Goal: Information Seeking & Learning: Learn about a topic

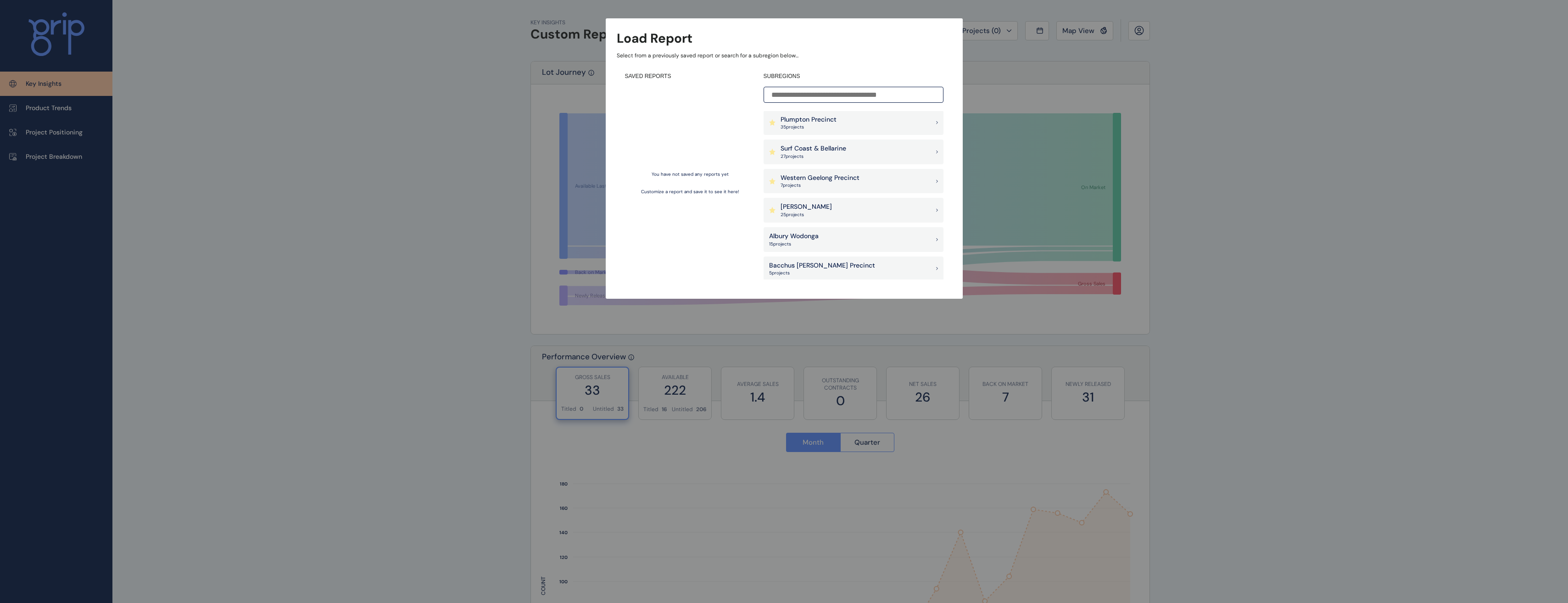
scroll to position [92, 0]
click at [844, 214] on div "[PERSON_NAME] 25 project s" at bounding box center [853, 206] width 180 height 25
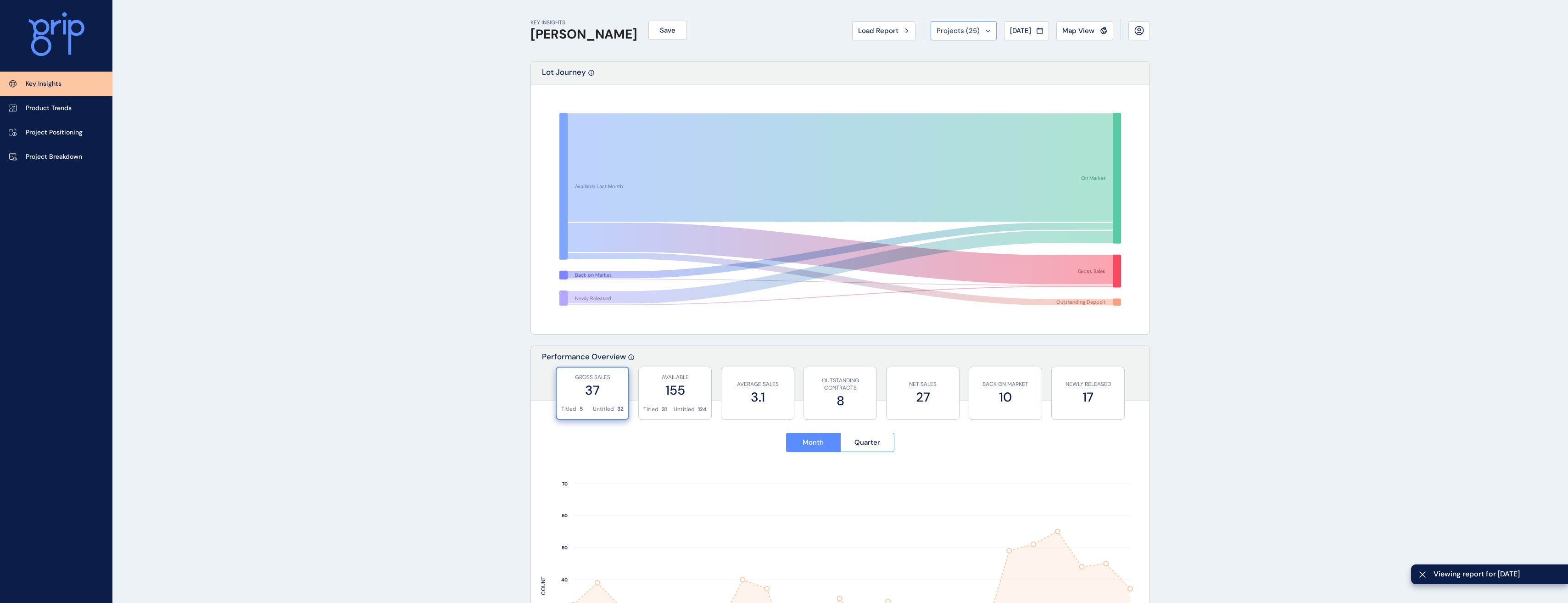
click at [965, 30] on span "Projects ( 25 )" at bounding box center [958, 30] width 43 height 9
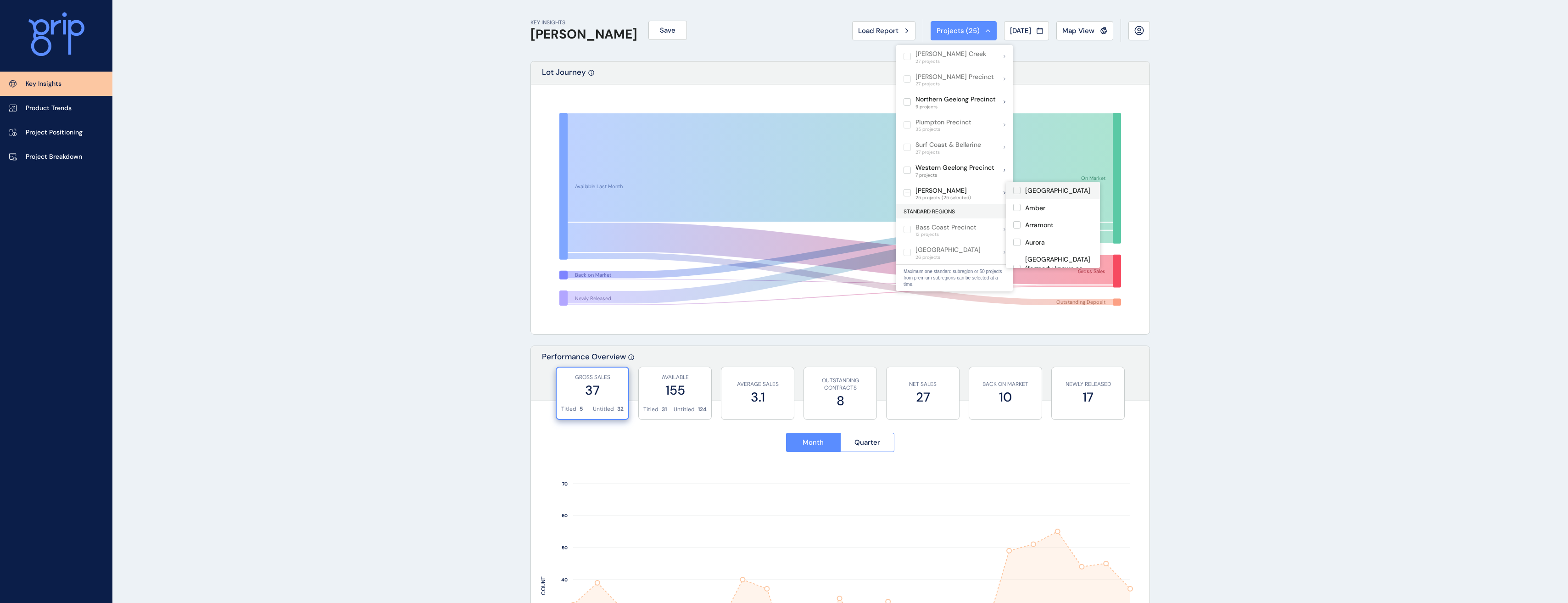
click at [1016, 190] on label at bounding box center [1017, 190] width 7 height 7
click at [1017, 208] on label at bounding box center [1017, 207] width 7 height 7
click at [1019, 226] on label at bounding box center [1017, 225] width 7 height 7
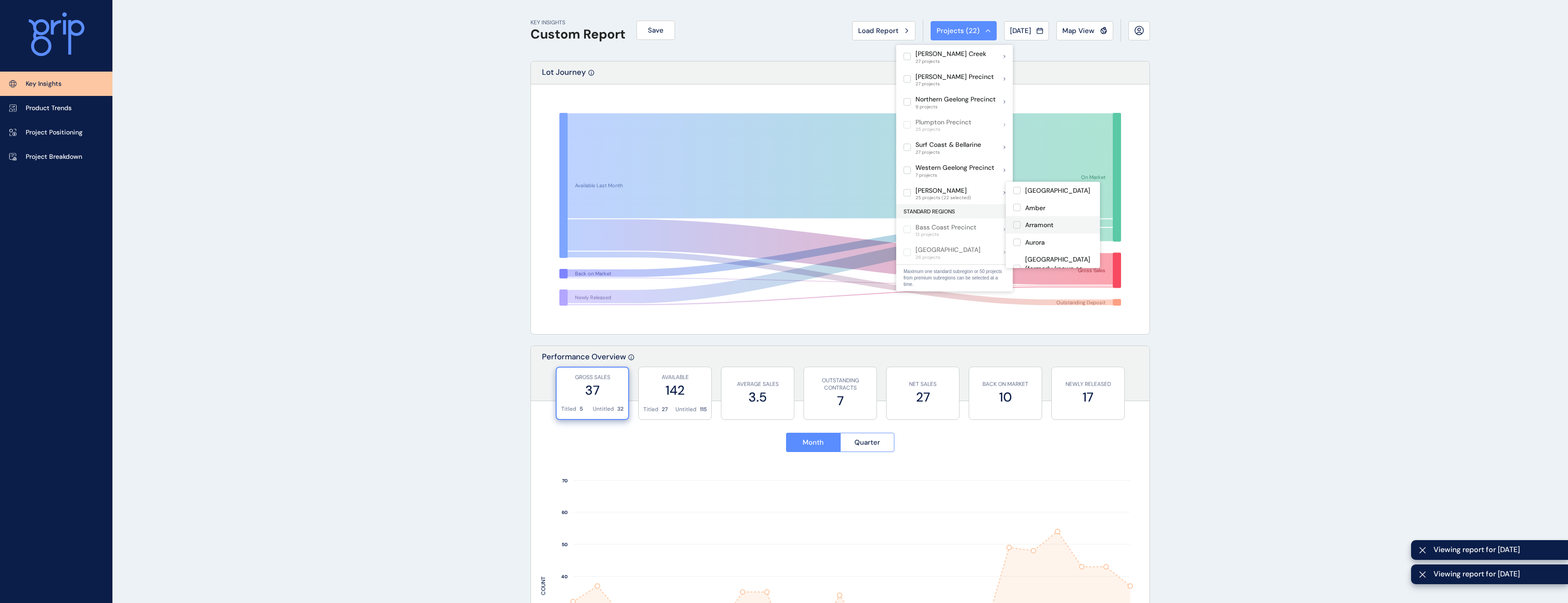
click at [1017, 225] on label at bounding box center [1017, 225] width 7 height 7
click at [1019, 223] on label at bounding box center [1017, 223] width 7 height 7
click at [1020, 205] on label at bounding box center [1017, 203] width 7 height 7
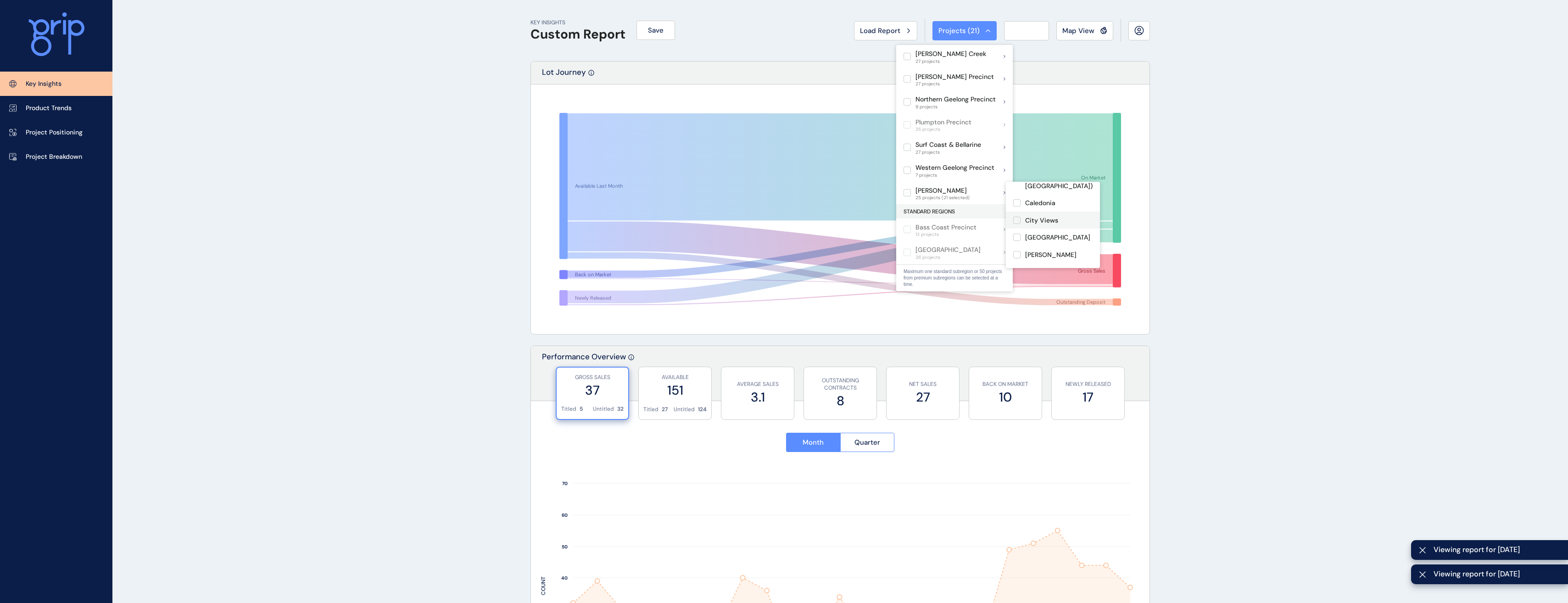
click at [1020, 220] on label at bounding box center [1017, 220] width 7 height 7
drag, startPoint x: 1019, startPoint y: 235, endPoint x: 1029, endPoint y: 243, distance: 12.8
click at [1018, 235] on label at bounding box center [1017, 237] width 7 height 7
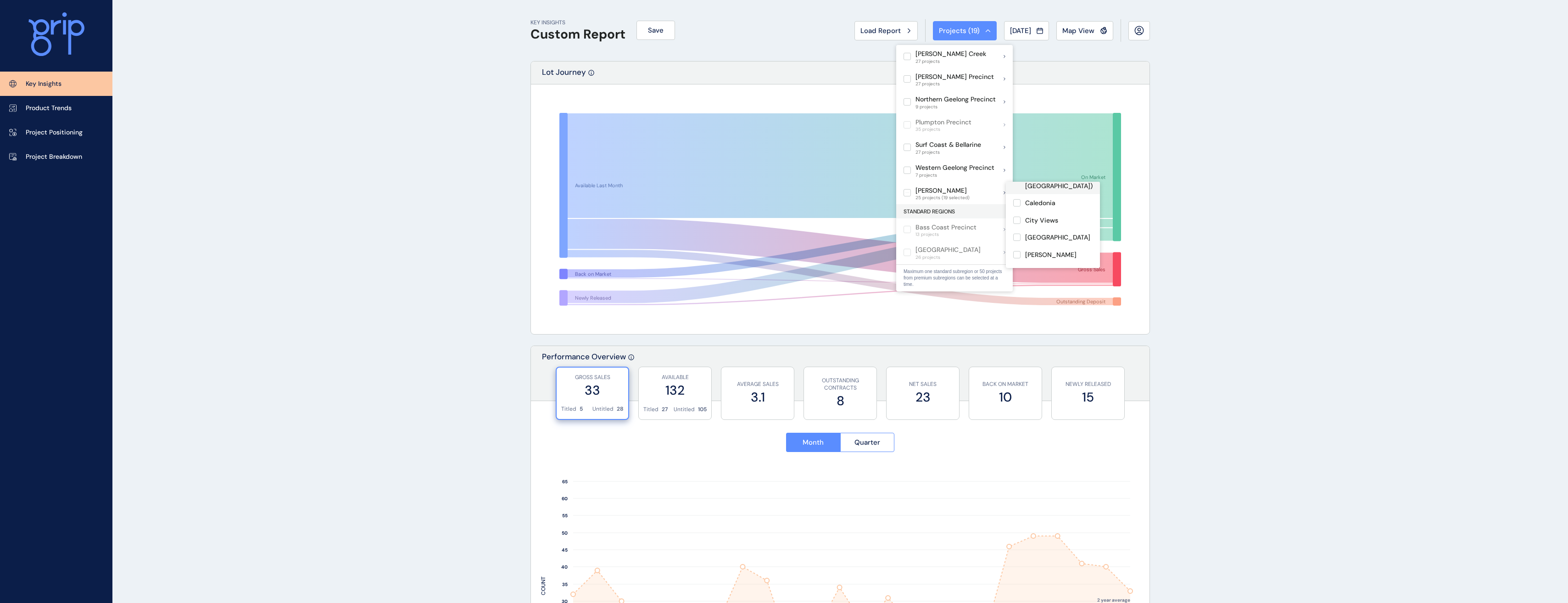
scroll to position [138, 0]
click at [1017, 225] on label at bounding box center [1017, 226] width 7 height 7
click at [1016, 243] on label at bounding box center [1017, 243] width 7 height 7
click at [1019, 234] on label at bounding box center [1017, 232] width 7 height 7
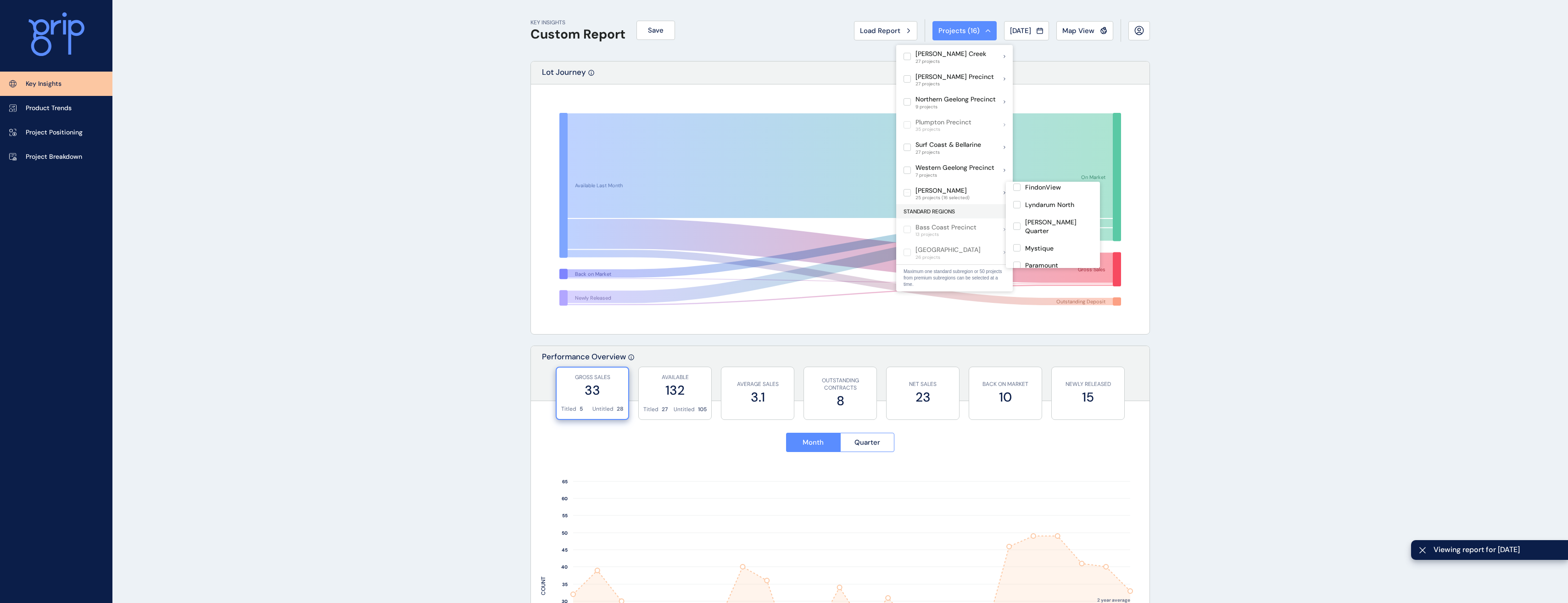
scroll to position [275, 0]
click at [1017, 197] on label at bounding box center [1017, 200] width 7 height 7
click at [1018, 249] on label at bounding box center [1017, 253] width 7 height 7
click at [1018, 213] on label at bounding box center [1017, 217] width 7 height 7
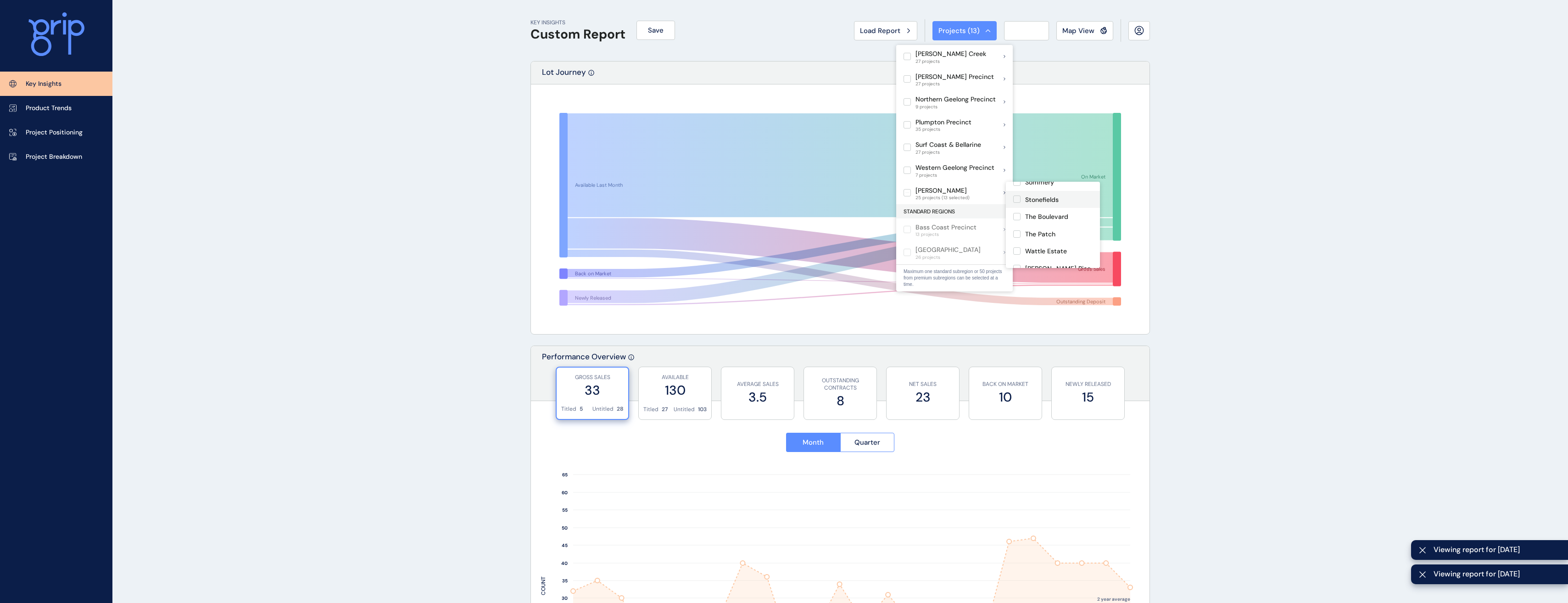
click at [1016, 195] on label at bounding box center [1017, 199] width 7 height 7
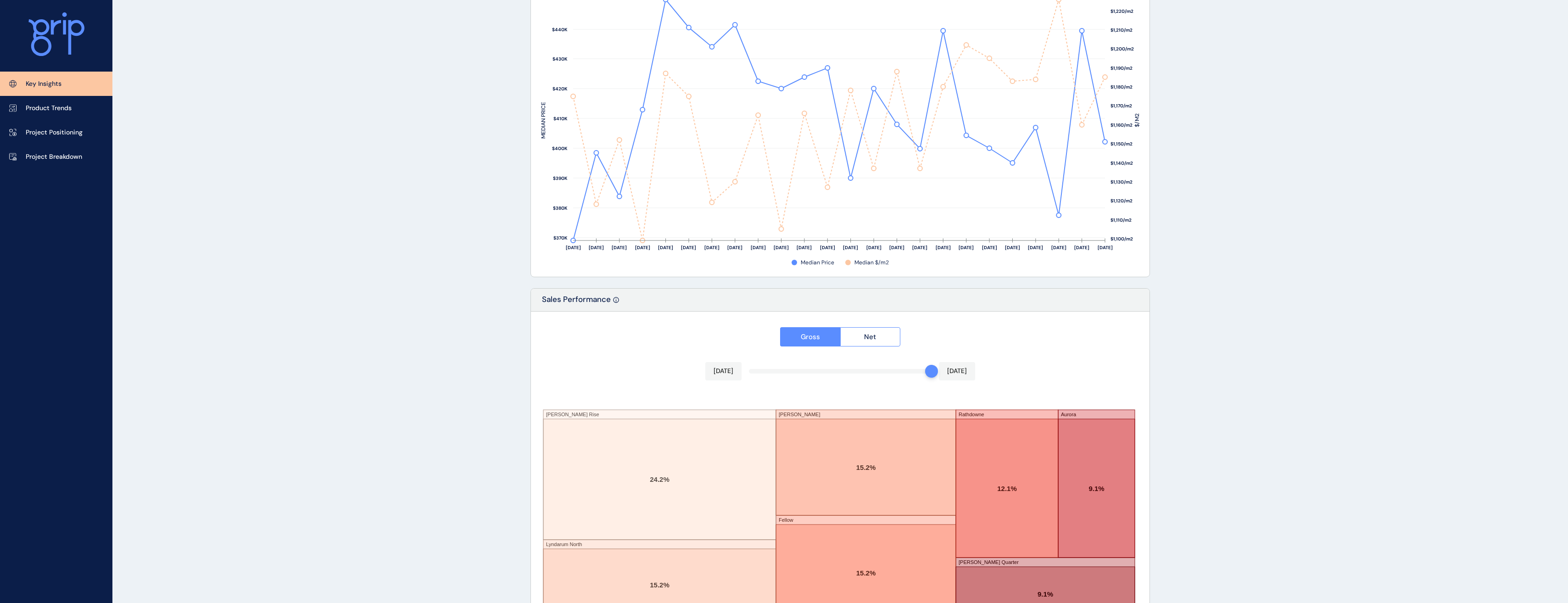
scroll to position [1328, 0]
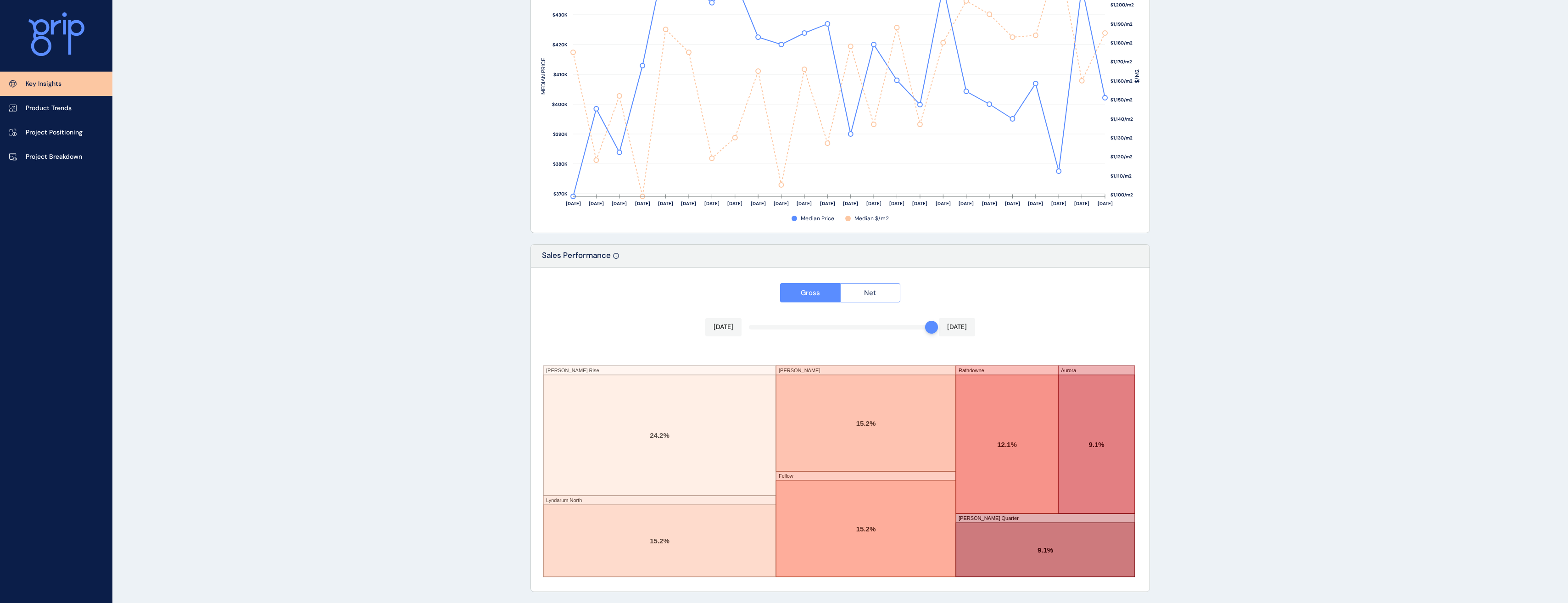
click at [865, 291] on span "Net" at bounding box center [870, 292] width 12 height 9
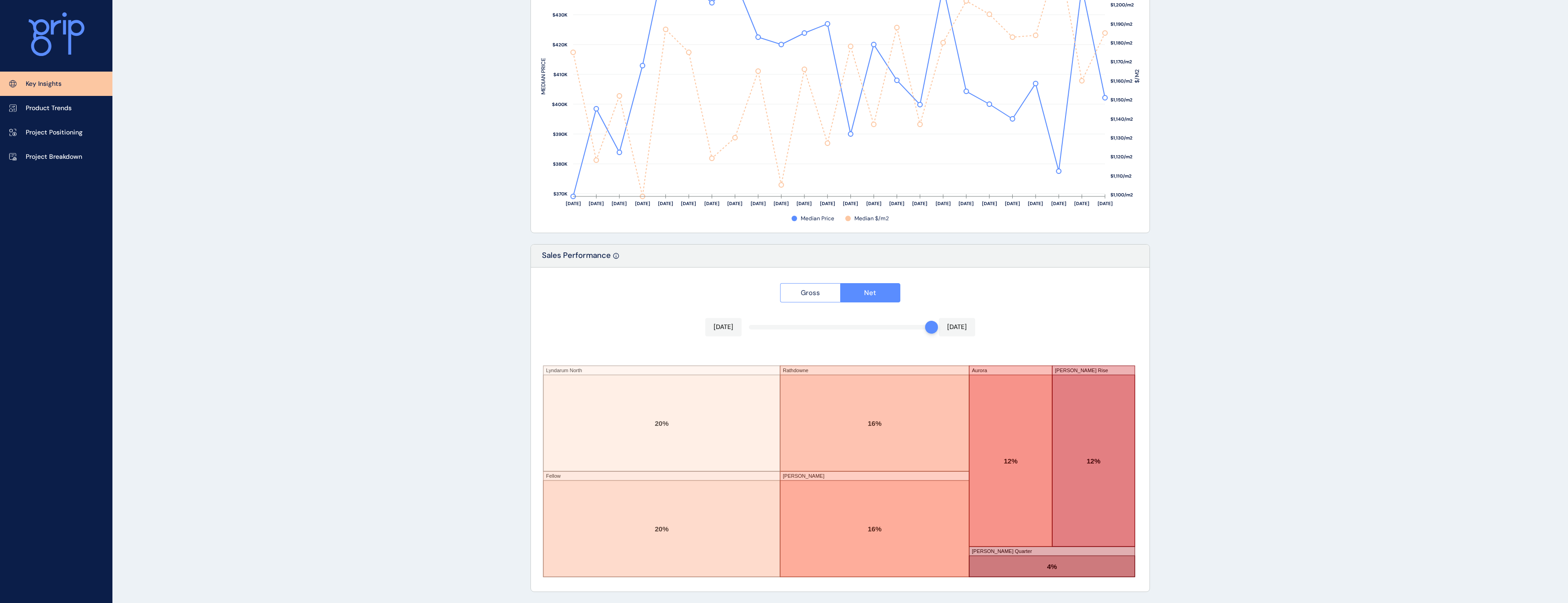
click at [813, 294] on span "Gross" at bounding box center [811, 292] width 19 height 9
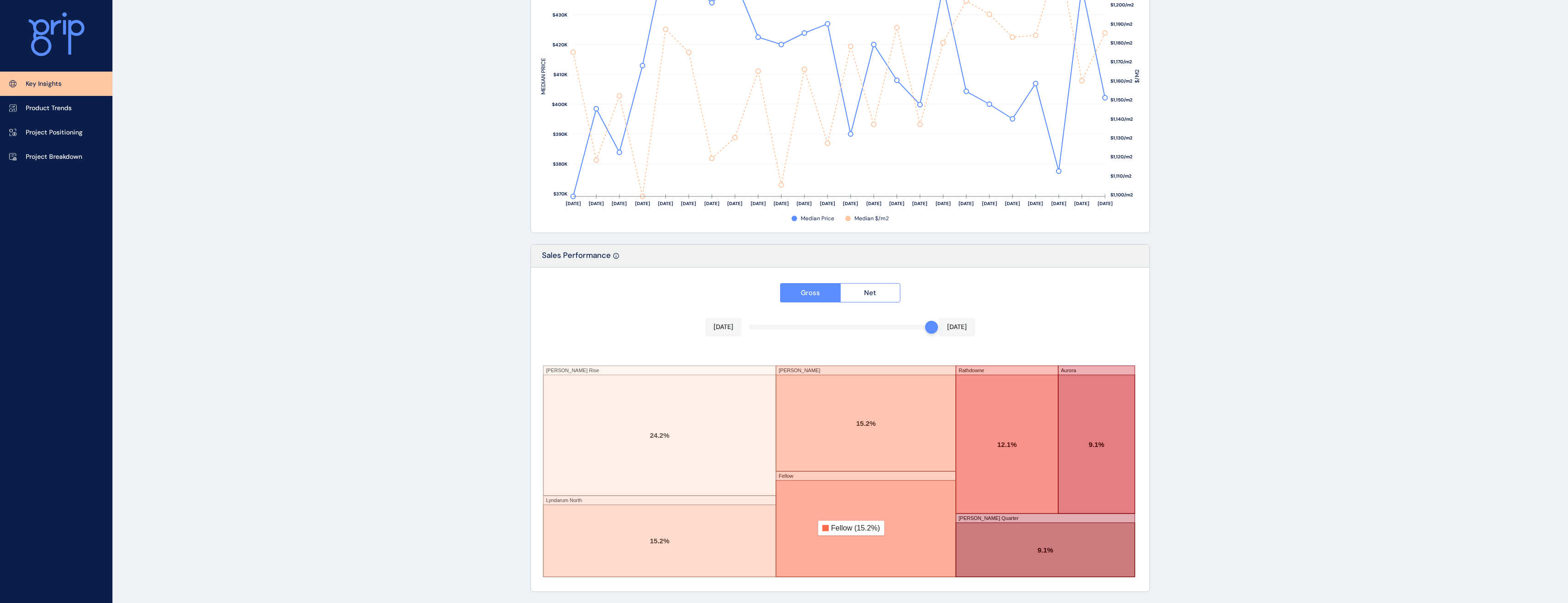
click at [891, 526] on rect at bounding box center [866, 528] width 180 height 96
click at [894, 524] on rect at bounding box center [866, 528] width 180 height 96
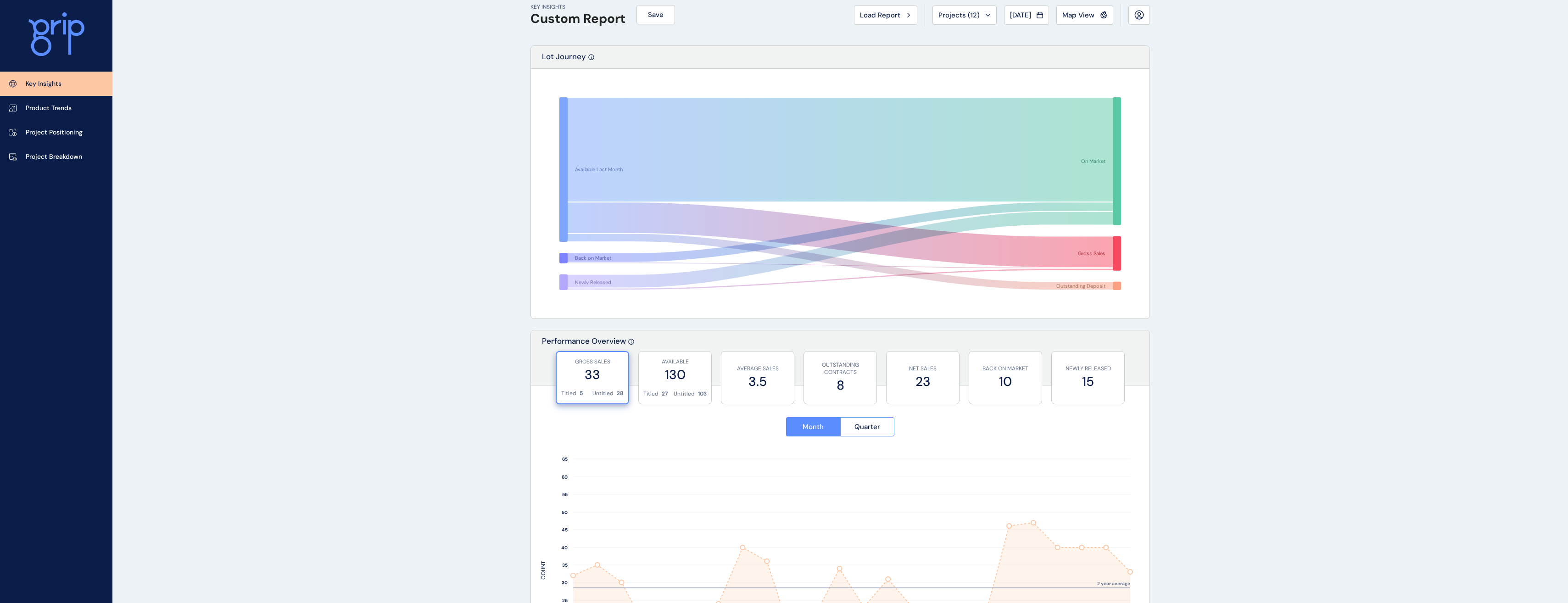
scroll to position [0, 0]
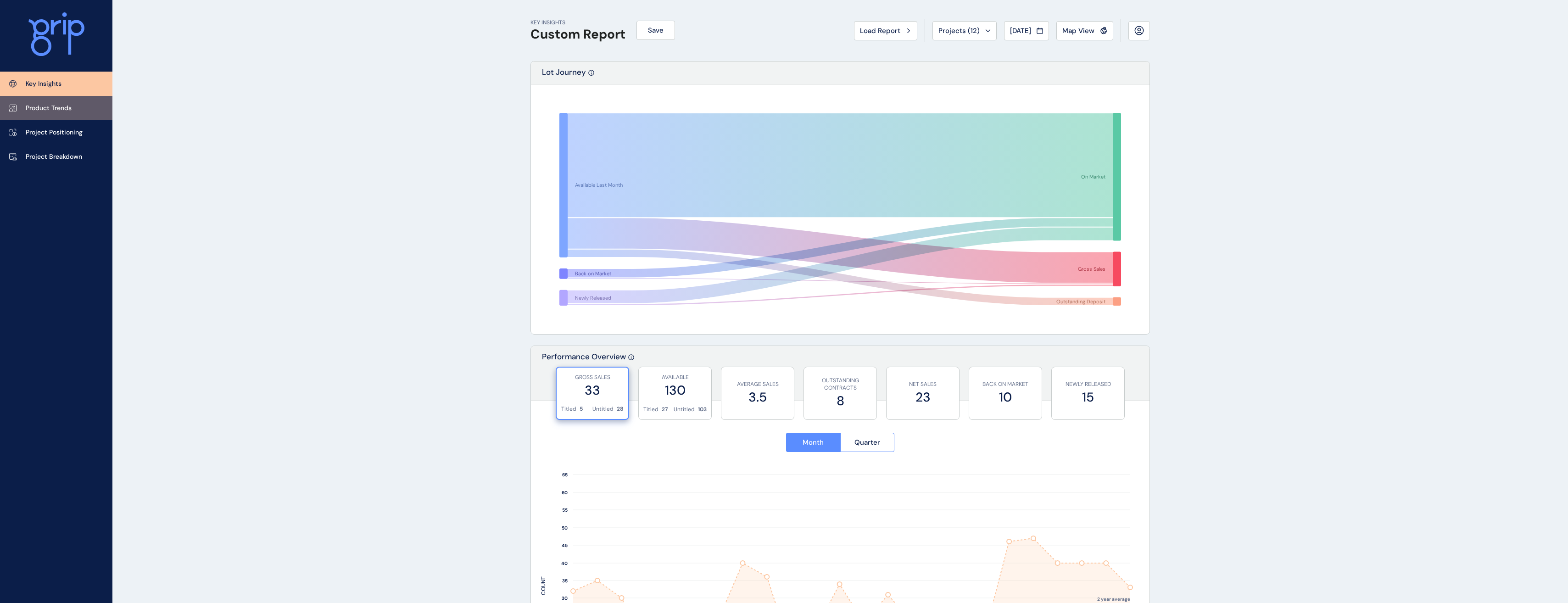
click at [63, 110] on p "Product Trends" at bounding box center [48, 108] width 46 height 9
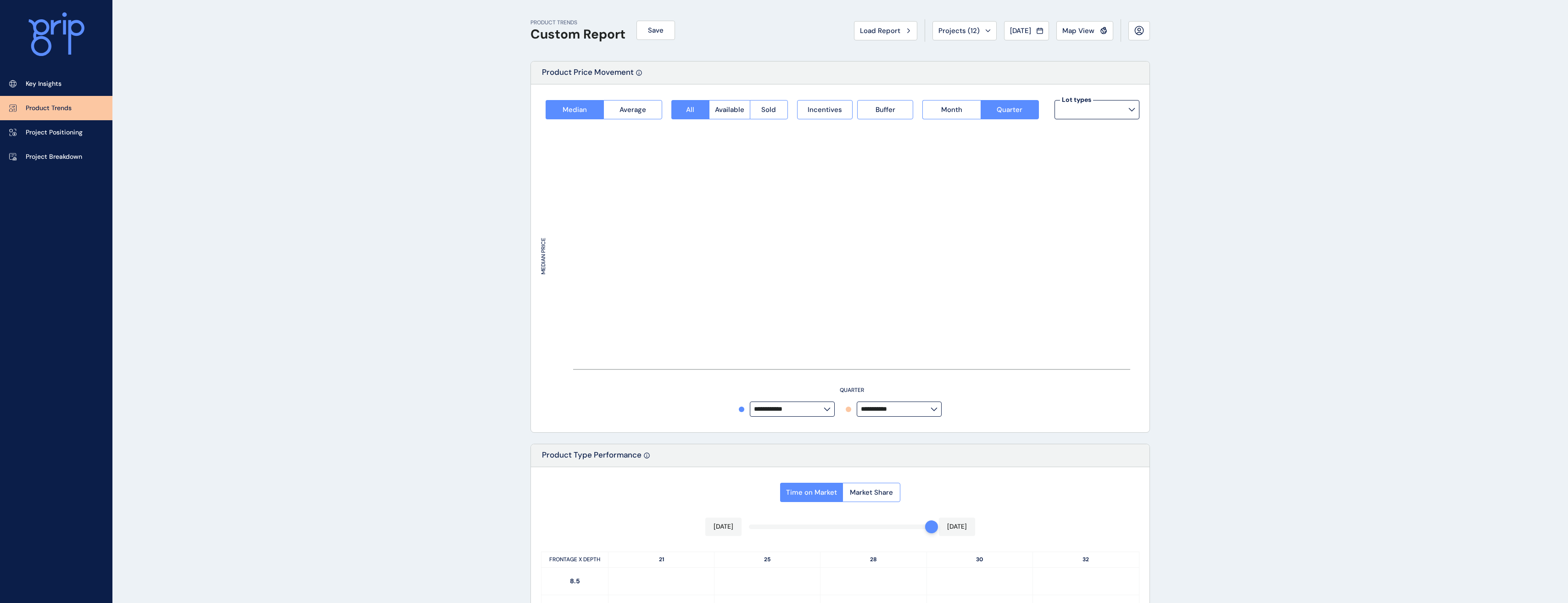
type input "**********"
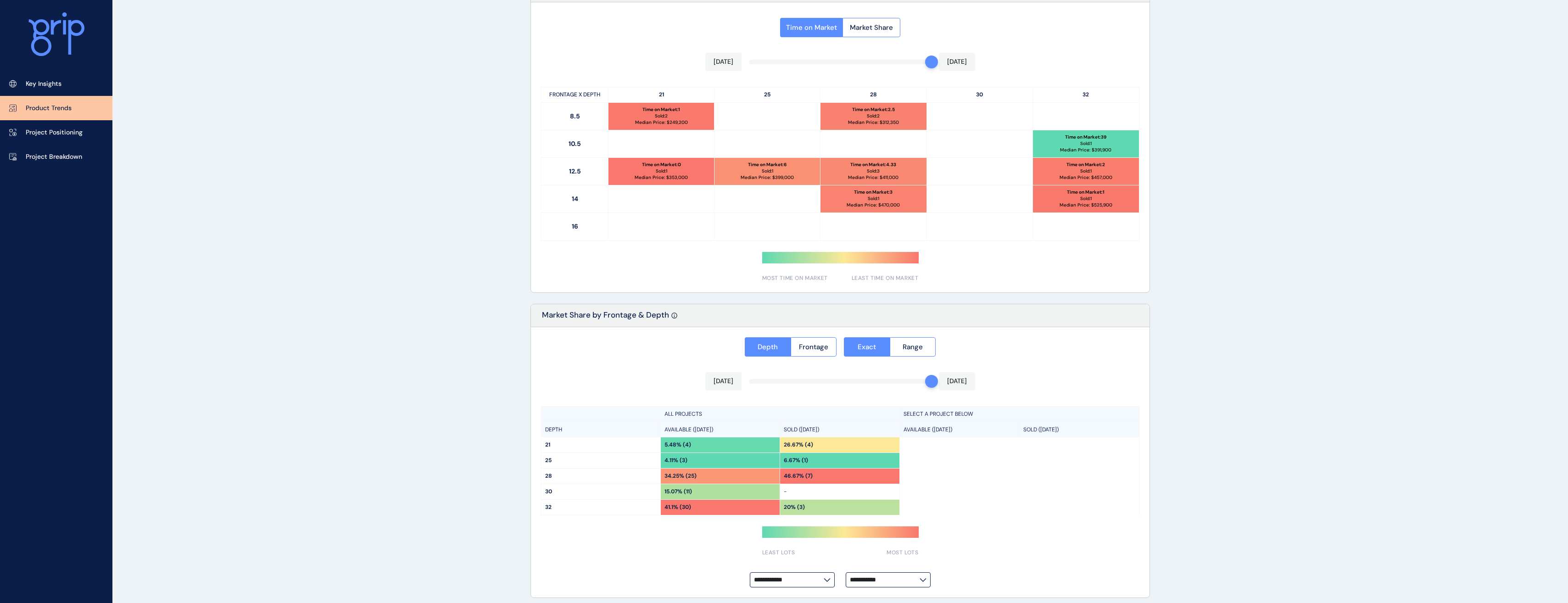
scroll to position [470, 0]
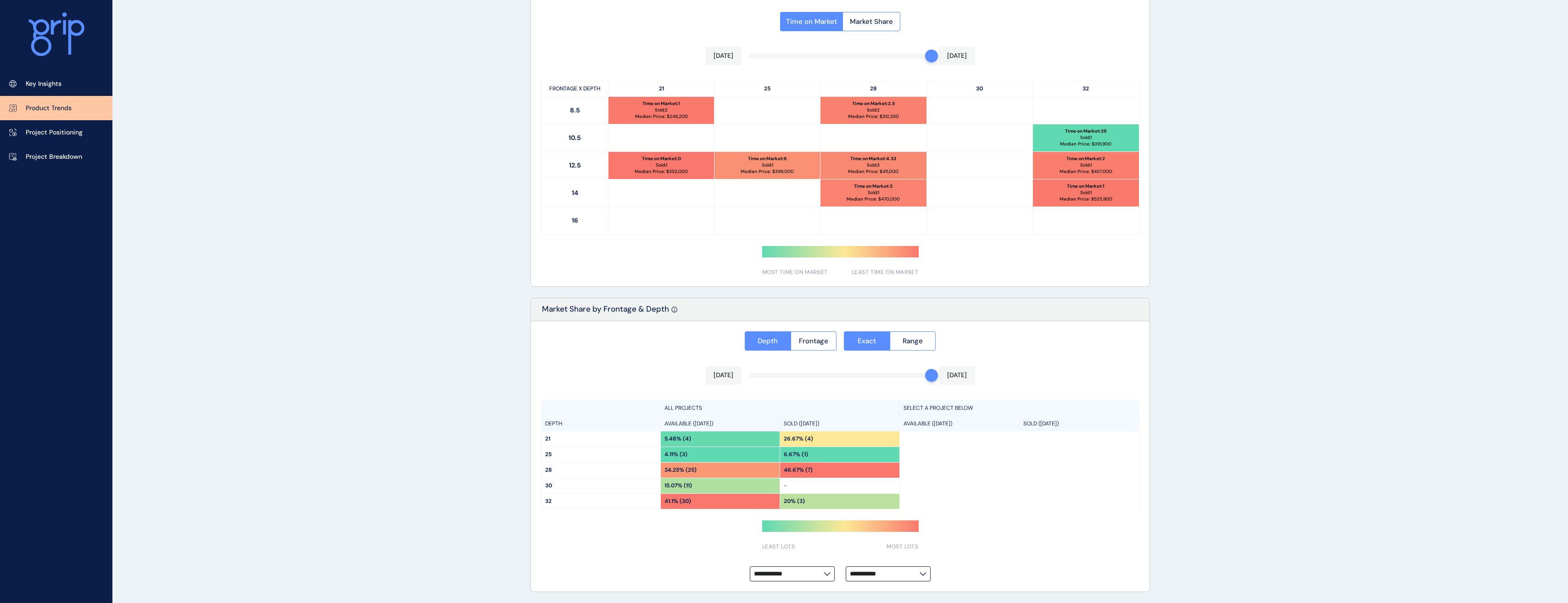
click at [691, 405] on p "ALL PROJECTS" at bounding box center [684, 408] width 38 height 8
click at [825, 574] on icon at bounding box center [827, 574] width 7 height 4
click at [770, 509] on p "Fellow" at bounding box center [767, 506] width 19 height 9
type input "******"
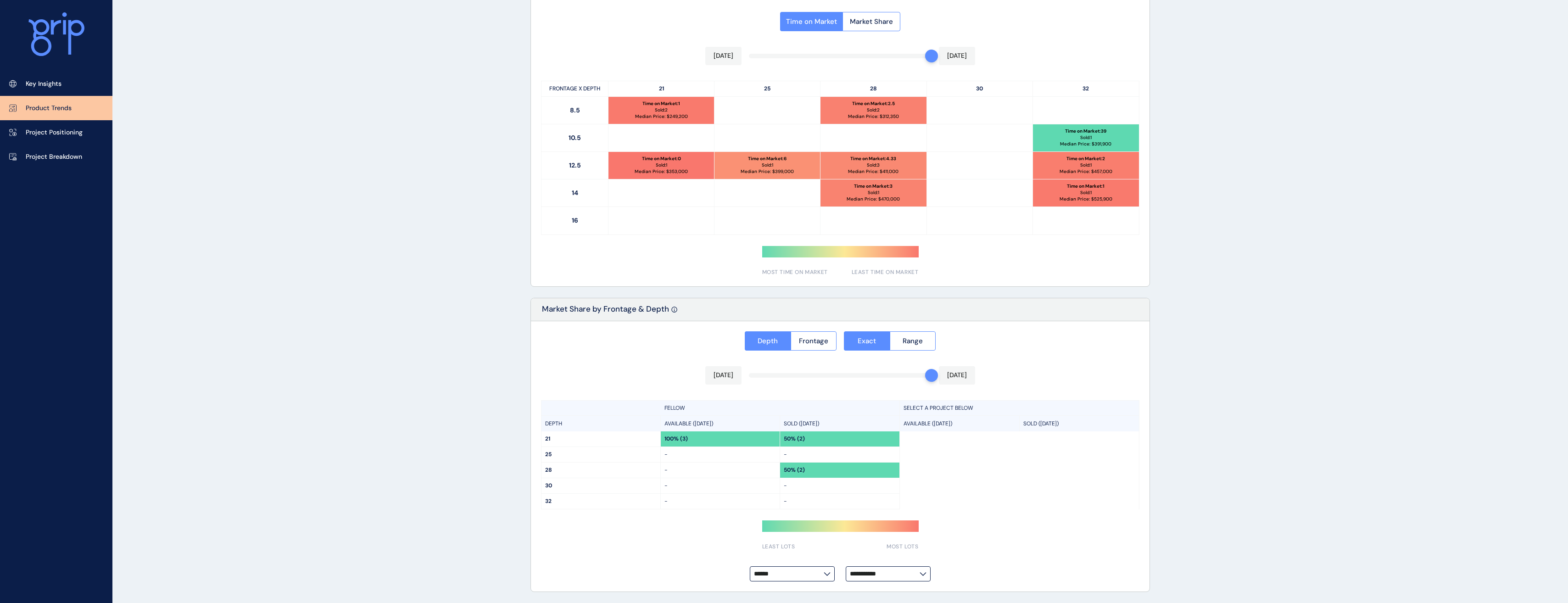
click at [1143, 530] on div "**********" at bounding box center [840, 456] width 618 height 271
click at [79, 135] on p "Project Positioning" at bounding box center [54, 132] width 57 height 9
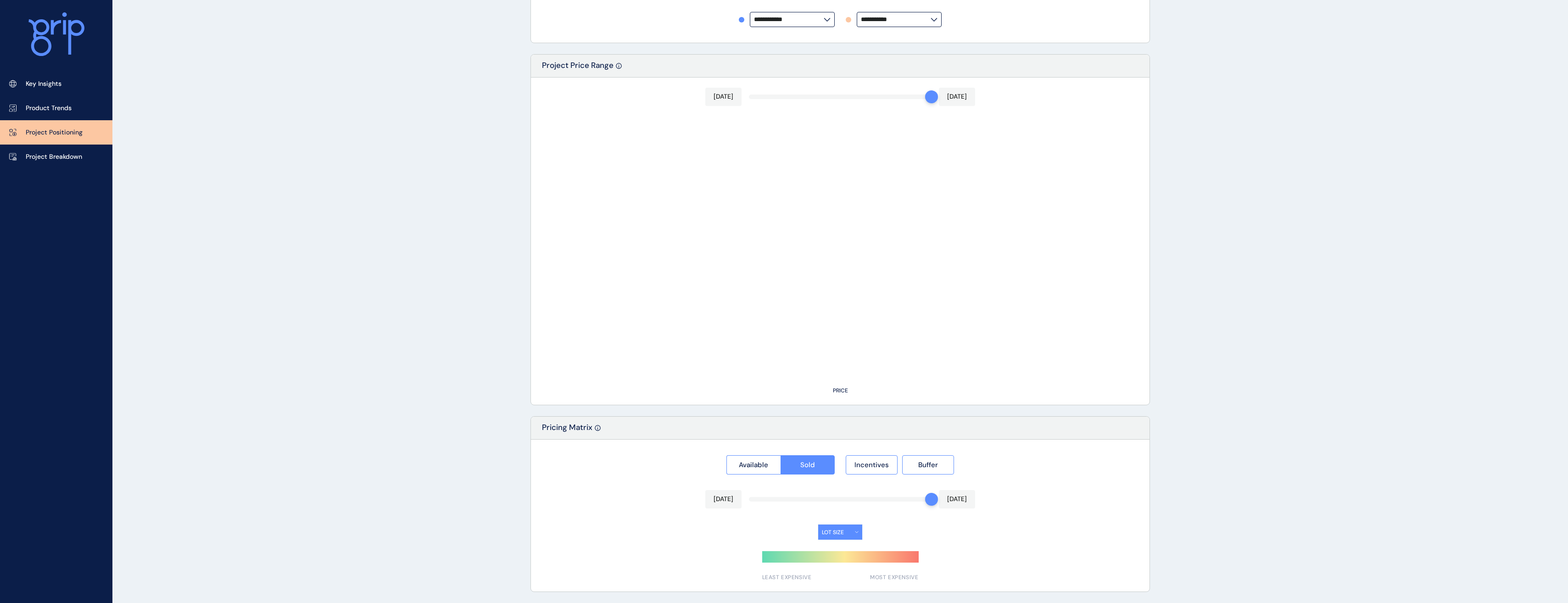
type input "**********"
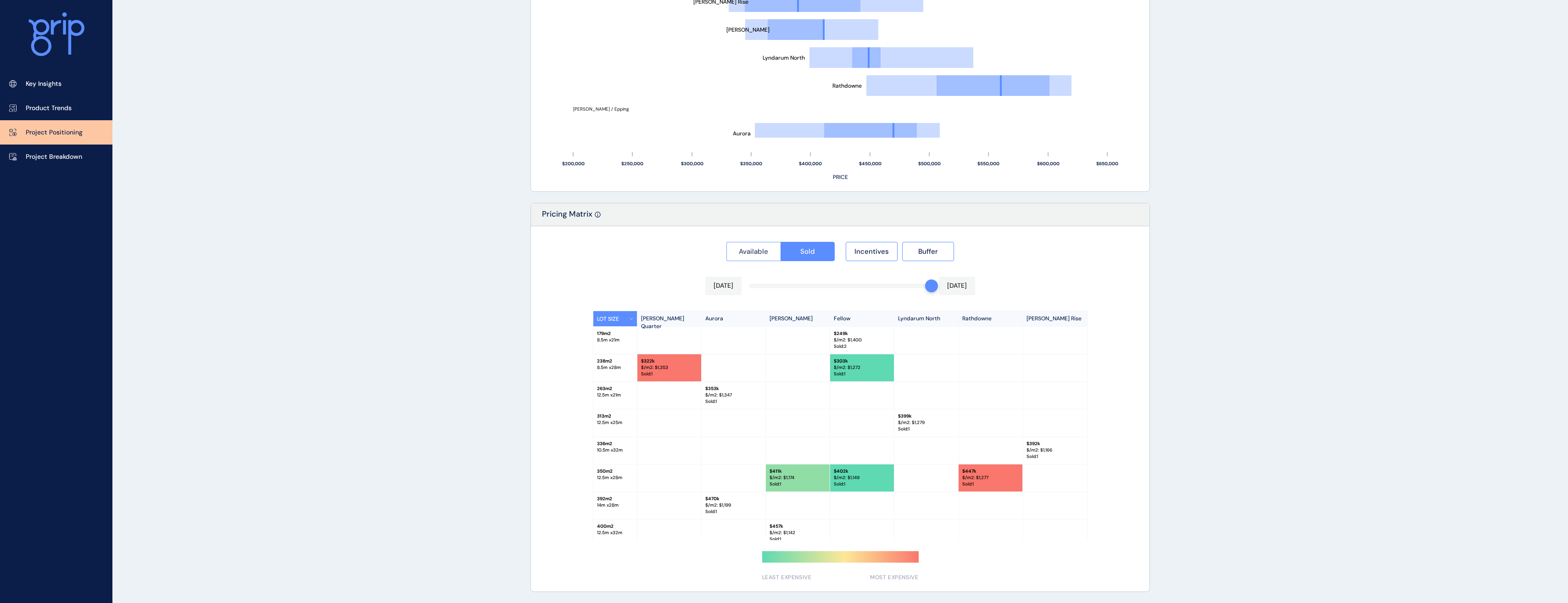
click at [752, 248] on span "Available" at bounding box center [754, 251] width 29 height 9
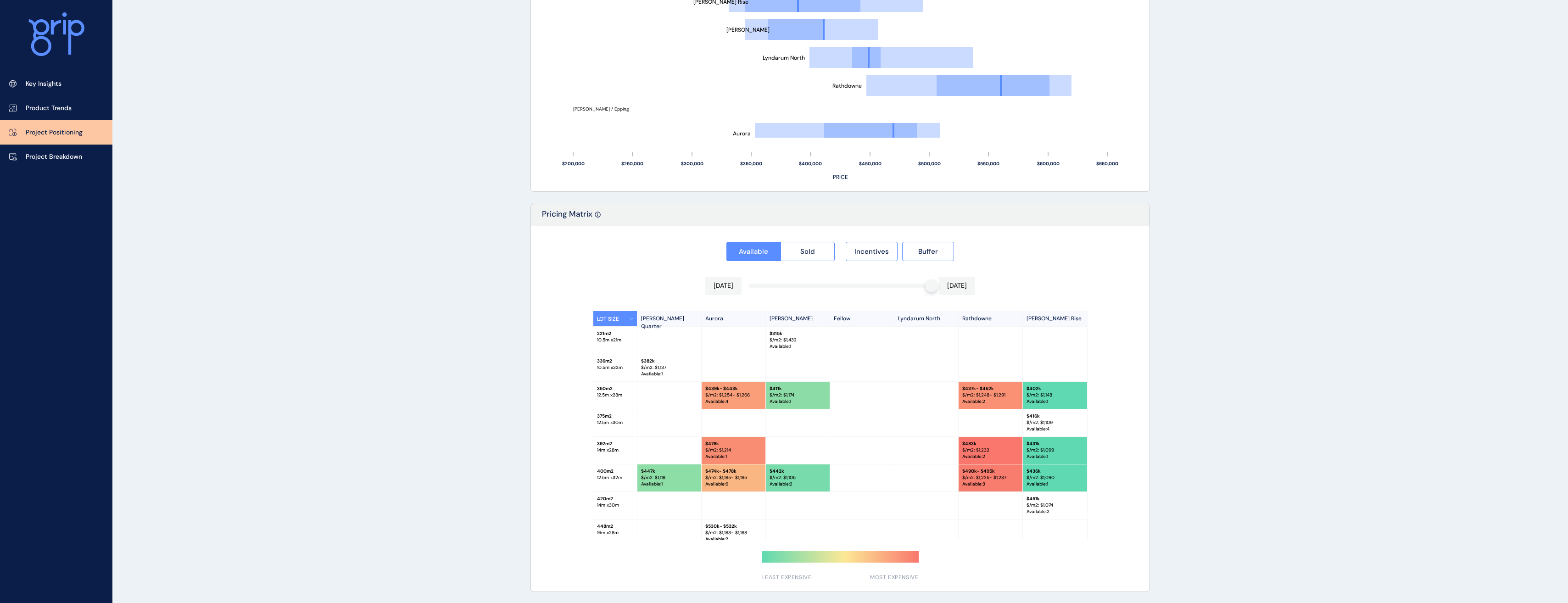
drag, startPoint x: 944, startPoint y: 285, endPoint x: 966, endPoint y: 287, distance: 22.1
click at [966, 287] on div "[DATE] [DATE]" at bounding box center [840, 286] width 270 height 18
click at [872, 253] on span "Incentives" at bounding box center [872, 251] width 35 height 9
click at [937, 254] on span "Buffer" at bounding box center [928, 251] width 19 height 9
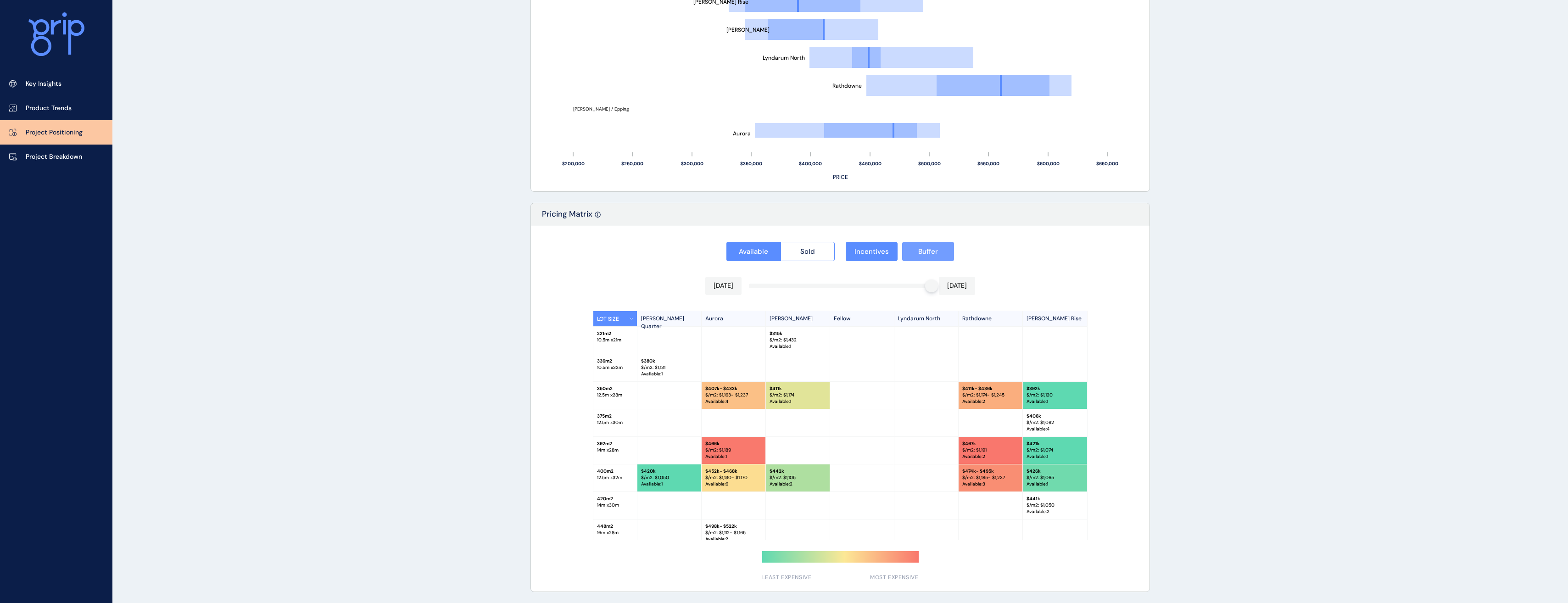
click at [937, 254] on span "Buffer" at bounding box center [928, 251] width 19 height 9
click at [884, 254] on span "Incentives" at bounding box center [872, 251] width 35 height 9
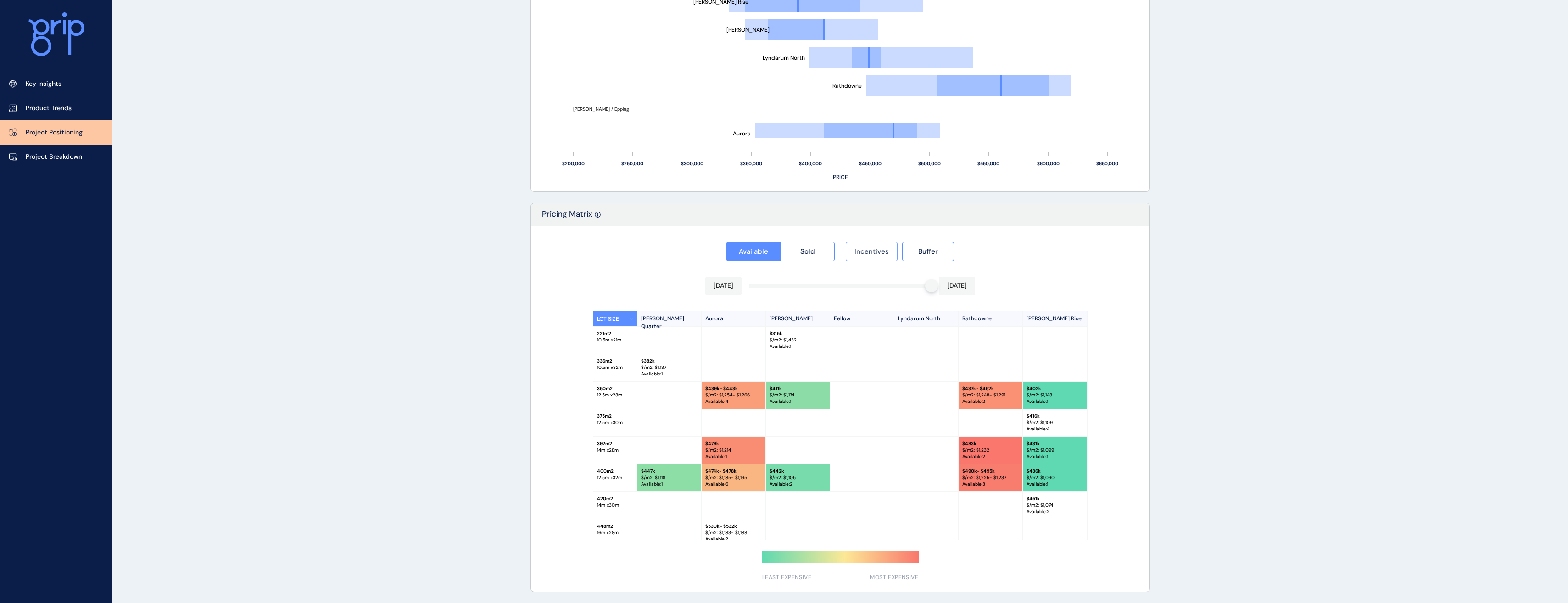
click at [884, 254] on span "Incentives" at bounding box center [872, 251] width 35 height 9
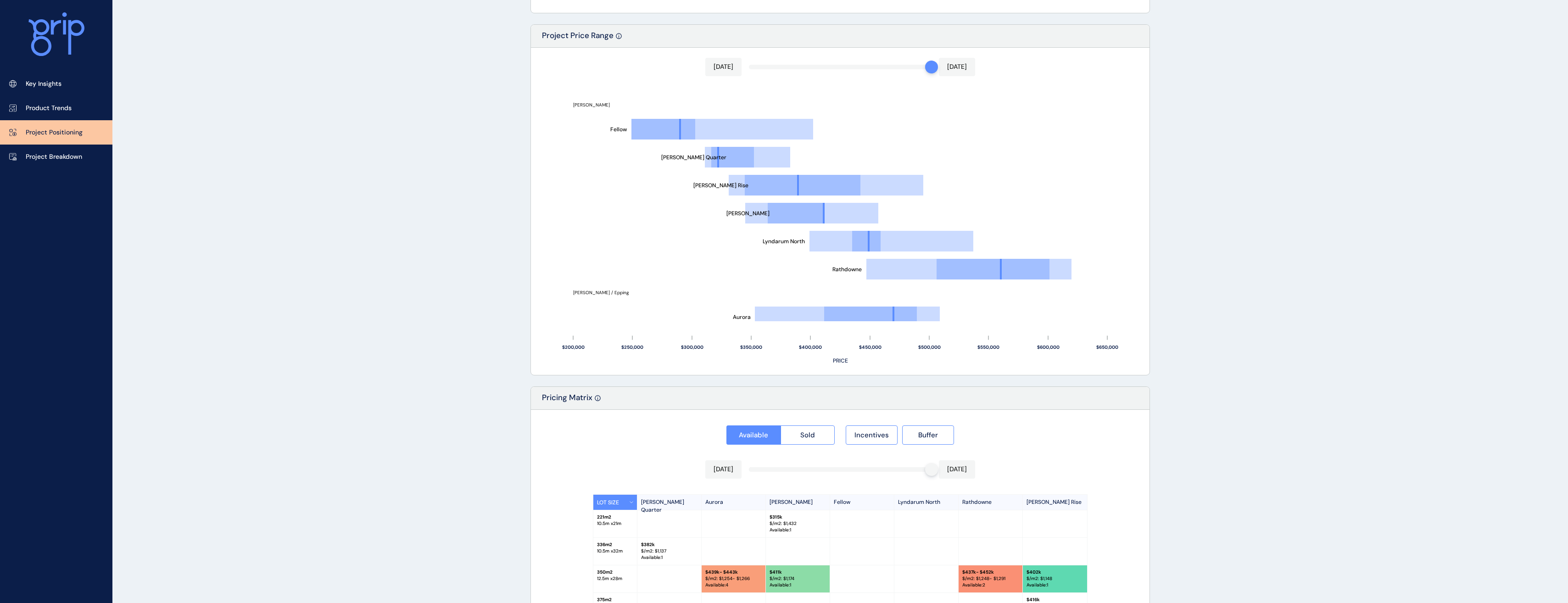
scroll to position [254, 0]
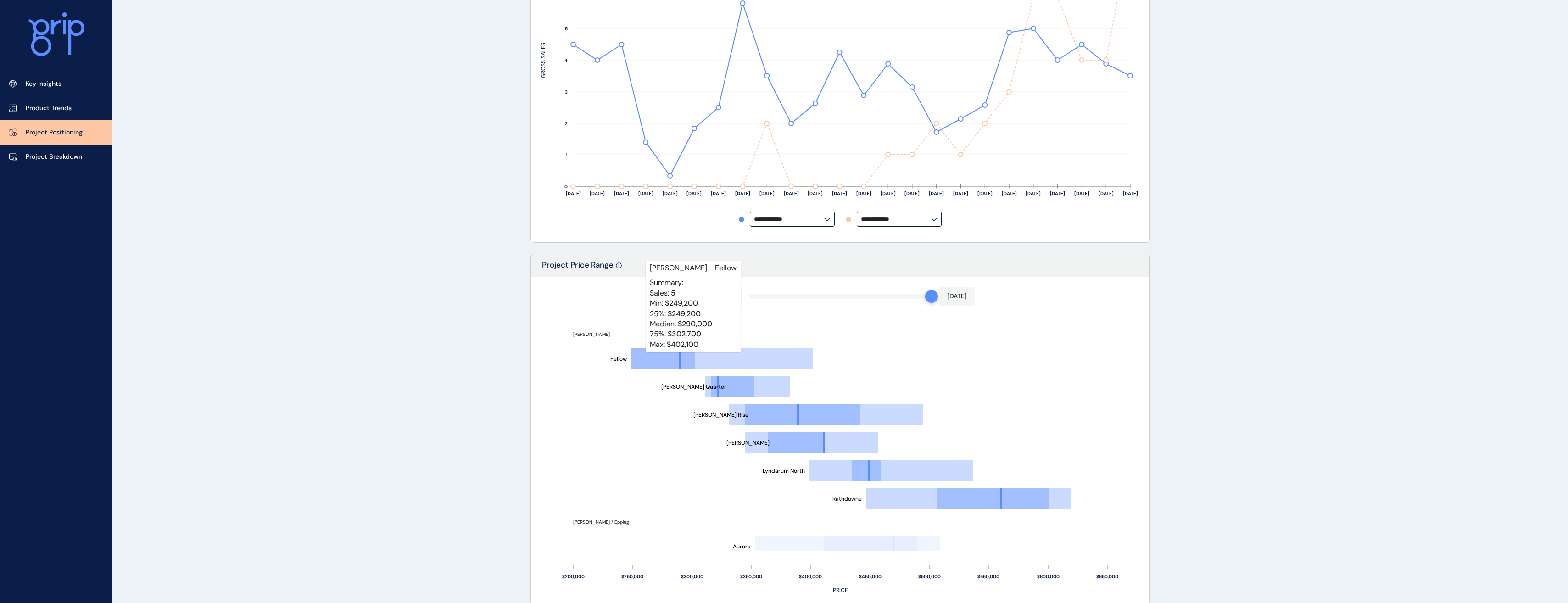
click at [682, 358] on rect at bounding box center [663, 358] width 64 height 21
click at [719, 359] on line at bounding box center [754, 359] width 118 height 0
